Goal: Obtain resource: Obtain resource

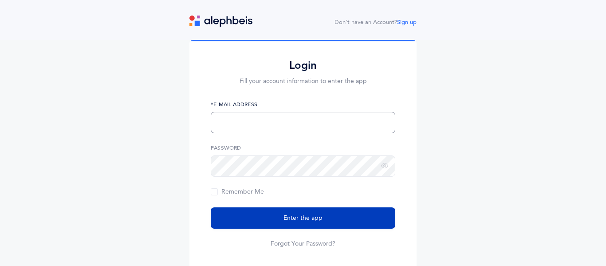
type input "rabbiemlen@mmscdayschool.org"
click at [325, 213] on button "Enter the app" at bounding box center [303, 217] width 185 height 21
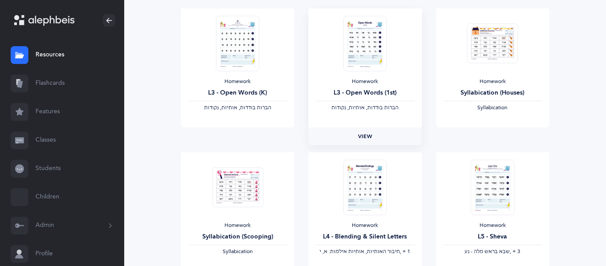
scroll to position [407, 0]
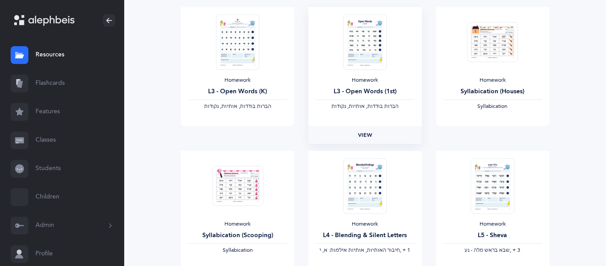
click at [382, 131] on link "View" at bounding box center [364, 135] width 113 height 18
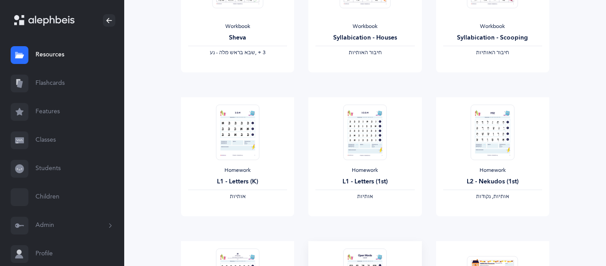
scroll to position [177, 0]
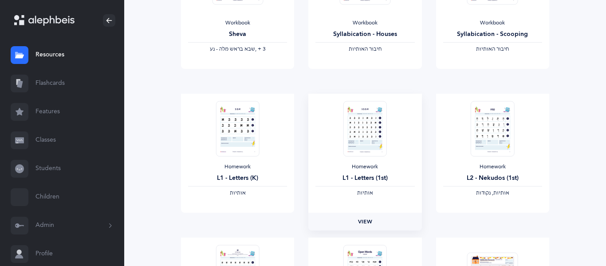
click at [377, 225] on link "View" at bounding box center [364, 221] width 113 height 18
